Goal: Entertainment & Leisure: Browse casually

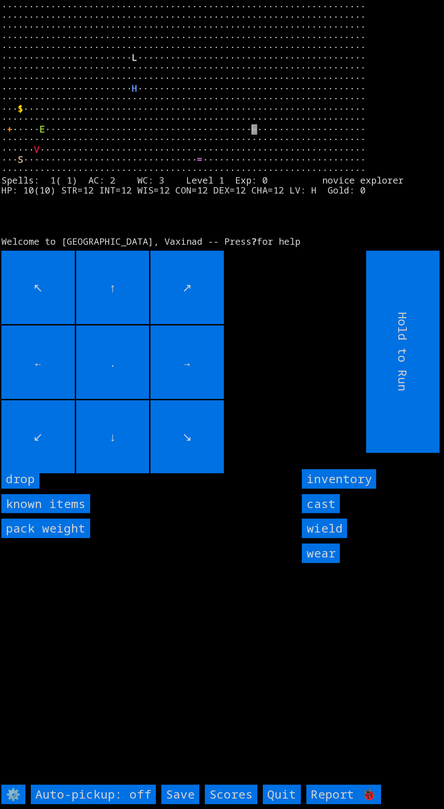
click at [320, 514] on input "cast" at bounding box center [321, 503] width 38 height 19
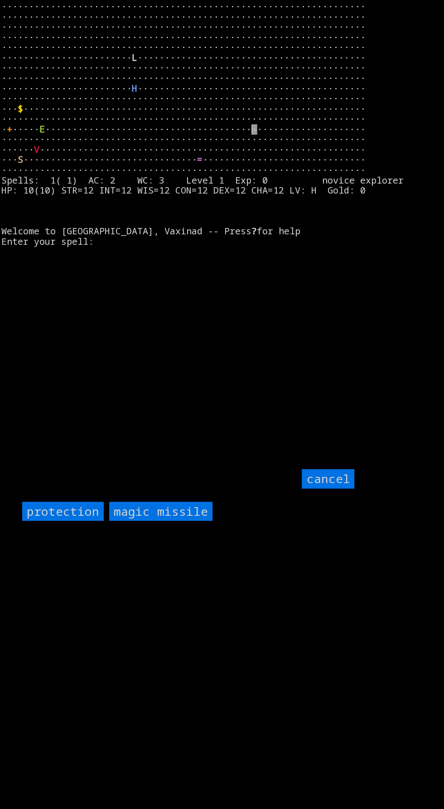
click at [48, 521] on input "protection" at bounding box center [63, 511] width 82 height 19
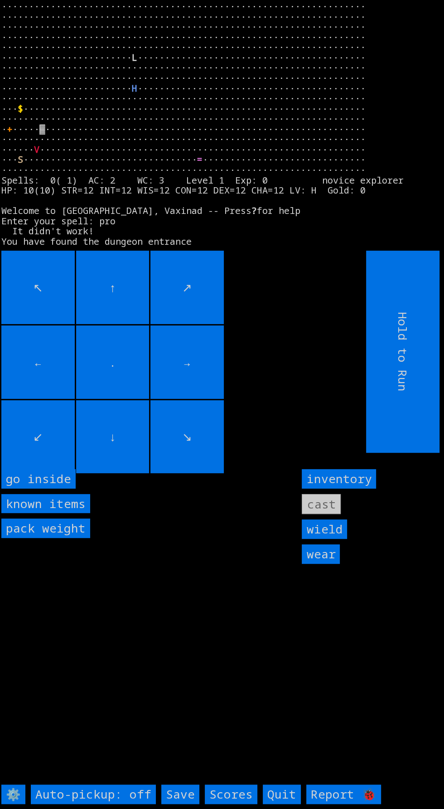
click at [50, 489] on inside "go inside" at bounding box center [38, 478] width 74 height 19
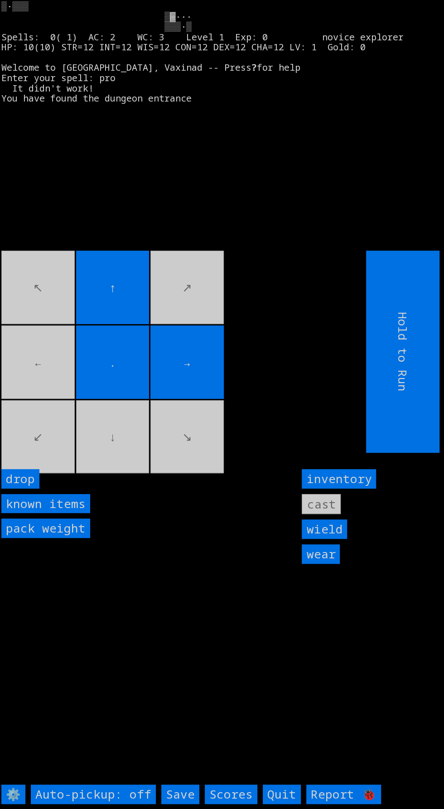
click at [47, 395] on movebuttons "↖ ↑ ↗ ← . → ↙ ↓ ↘" at bounding box center [163, 352] width 324 height 202
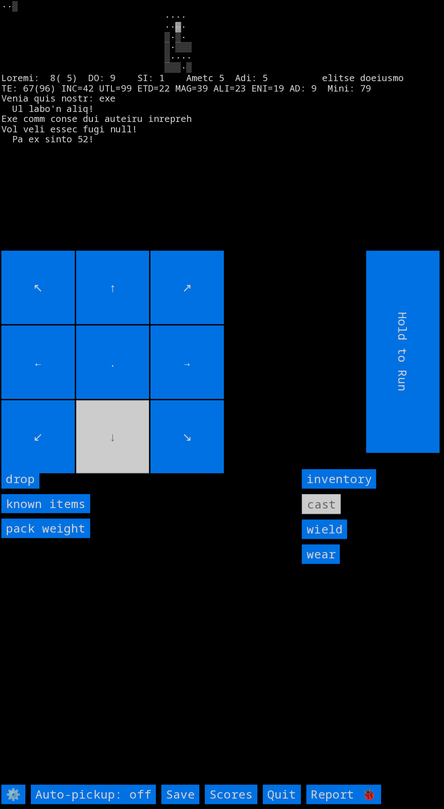
click at [144, 368] on input "." at bounding box center [112, 362] width 73 height 73
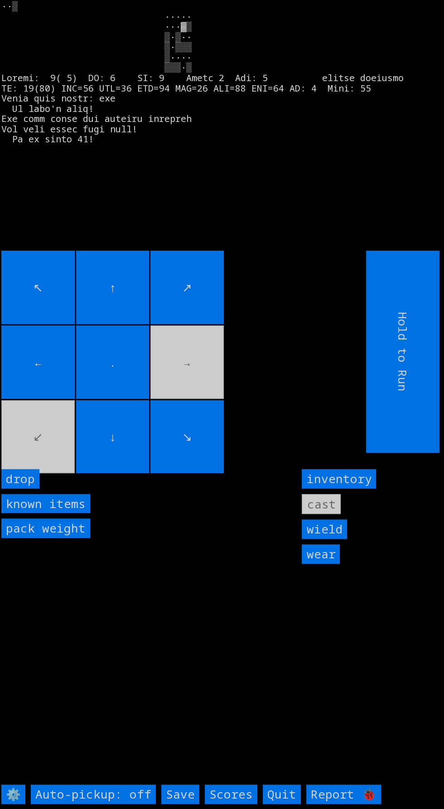
click at [195, 385] on movebuttons "↖ ↑ ↗ ← . → ↙ ↓ ↘" at bounding box center [163, 352] width 324 height 202
click at [180, 390] on movebuttons "↖ ↑ ↗ ← . → ↙ ↓ ↘" at bounding box center [163, 352] width 324 height 202
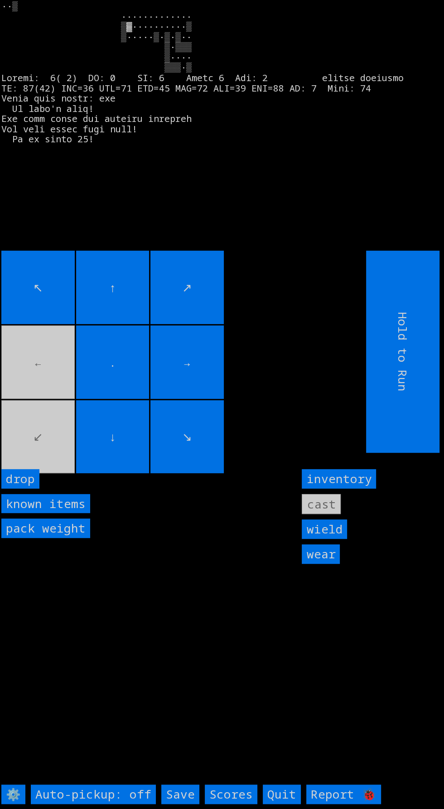
click at [59, 405] on movebuttons "↖ ↑ ↗ ← . → ↙ ↓ ↘" at bounding box center [163, 352] width 324 height 202
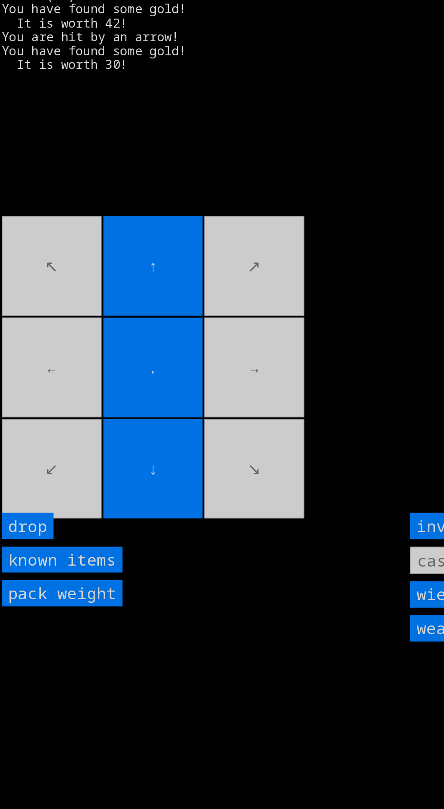
click at [67, 352] on movebuttons "↖ ↑ ↗ ← . → ↙ ↓ ↘" at bounding box center [163, 352] width 324 height 202
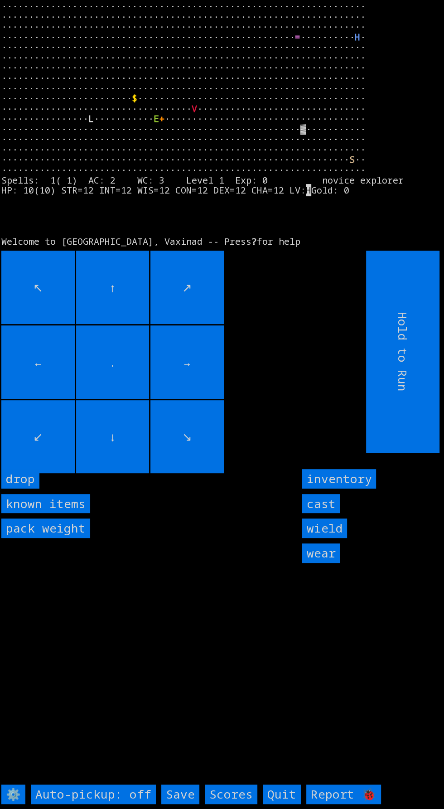
click at [330, 514] on input "cast" at bounding box center [321, 503] width 38 height 19
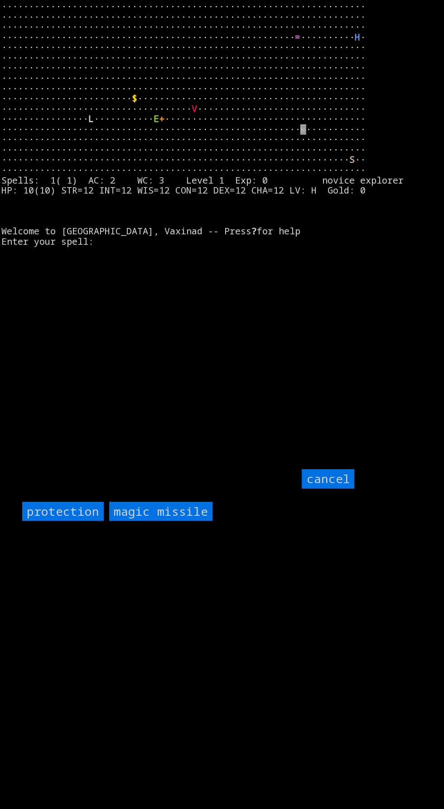
click at [73, 521] on input "protection" at bounding box center [63, 511] width 82 height 19
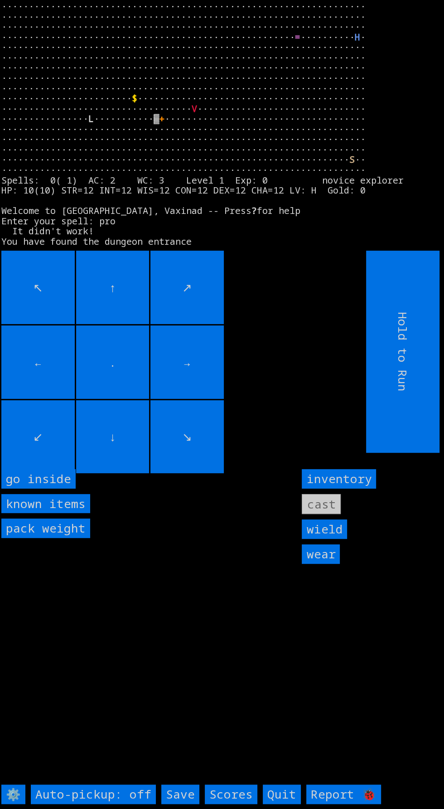
click at [60, 489] on inside "go inside" at bounding box center [38, 478] width 74 height 19
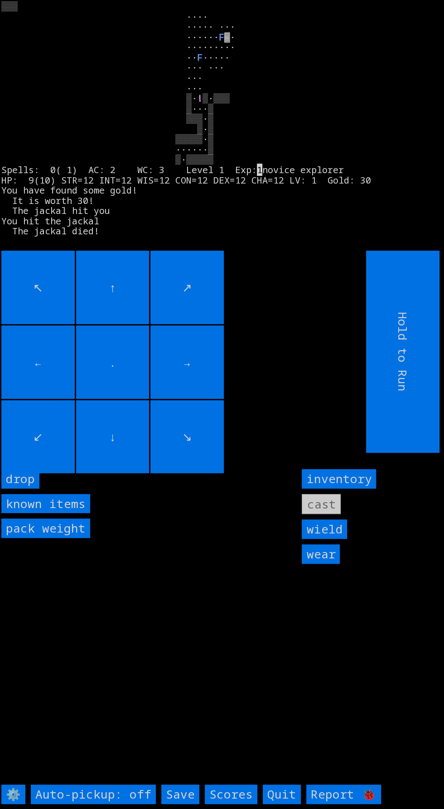
click at [191, 324] on input "↗" at bounding box center [187, 287] width 73 height 73
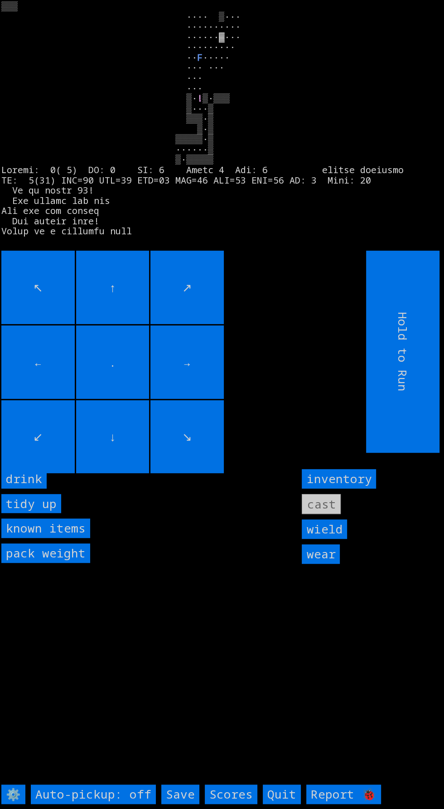
click at [58, 427] on input "↙" at bounding box center [37, 436] width 73 height 73
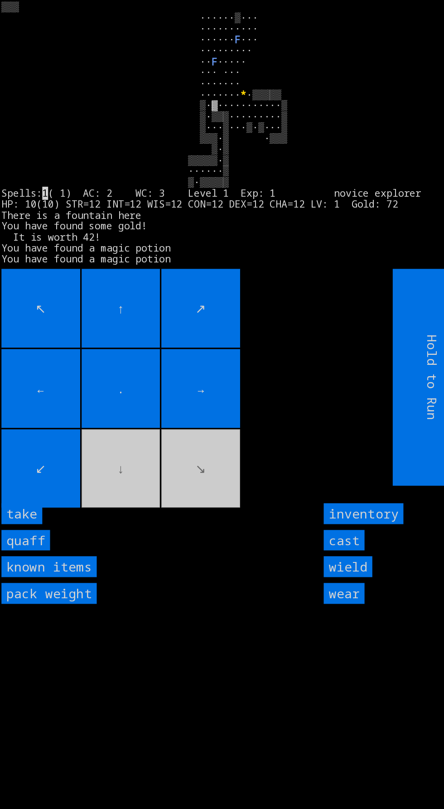
click at [38, 514] on input "quaff" at bounding box center [23, 503] width 45 height 19
